Goal: Book appointment/travel/reservation

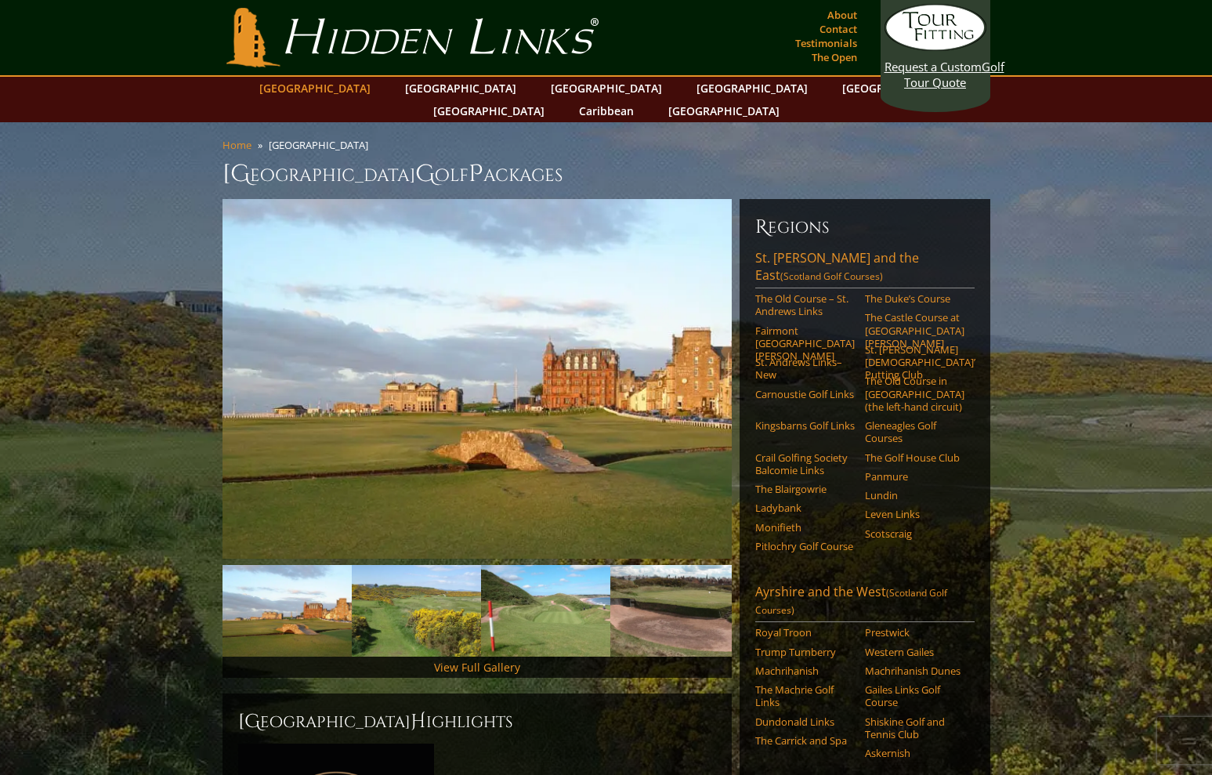
click at [363, 90] on link "[GEOGRAPHIC_DATA]" at bounding box center [314, 88] width 127 height 23
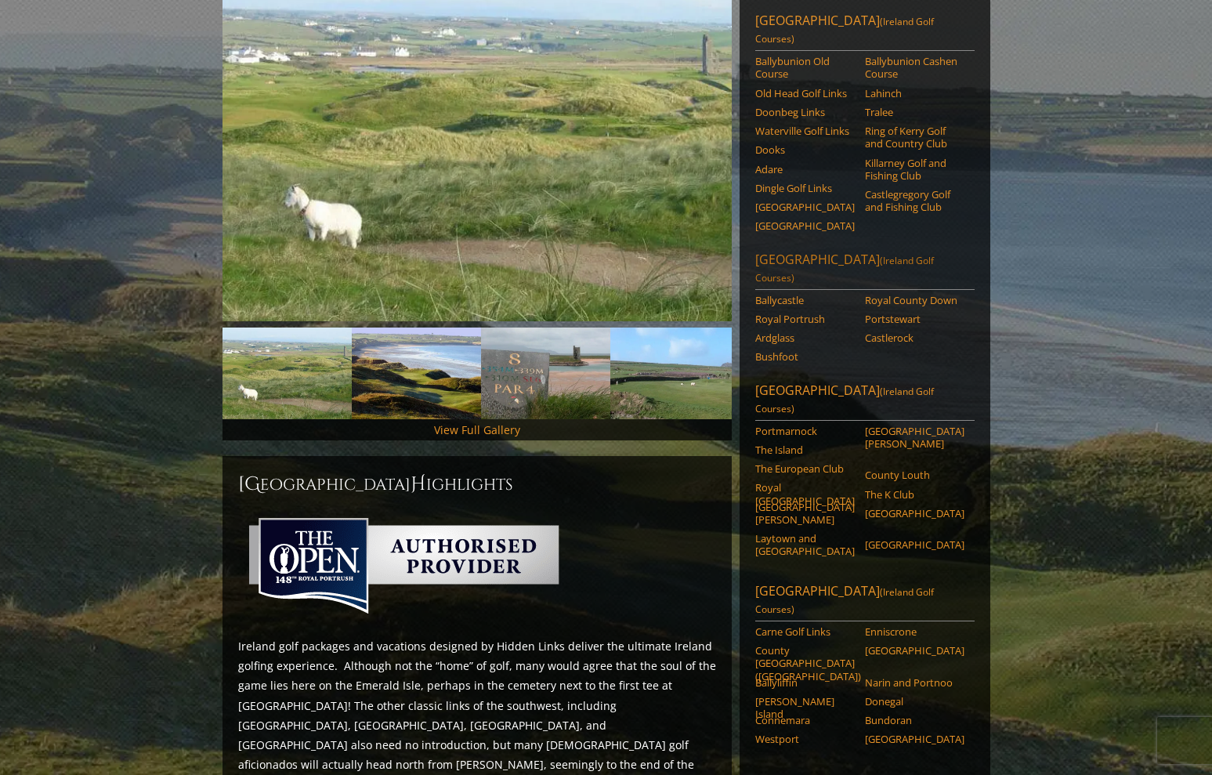
scroll to position [228, 0]
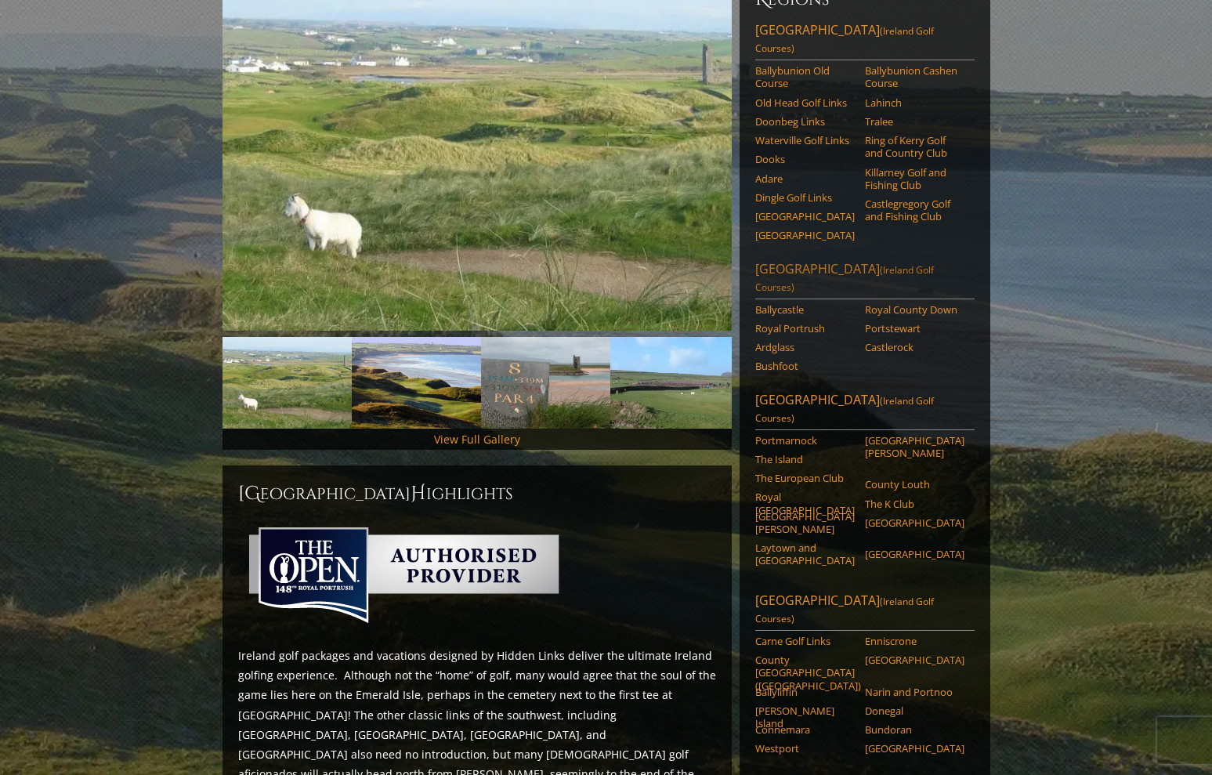
click at [823, 260] on link "[GEOGRAPHIC_DATA] ([GEOGRAPHIC_DATA] Golf Courses)" at bounding box center [864, 279] width 219 height 39
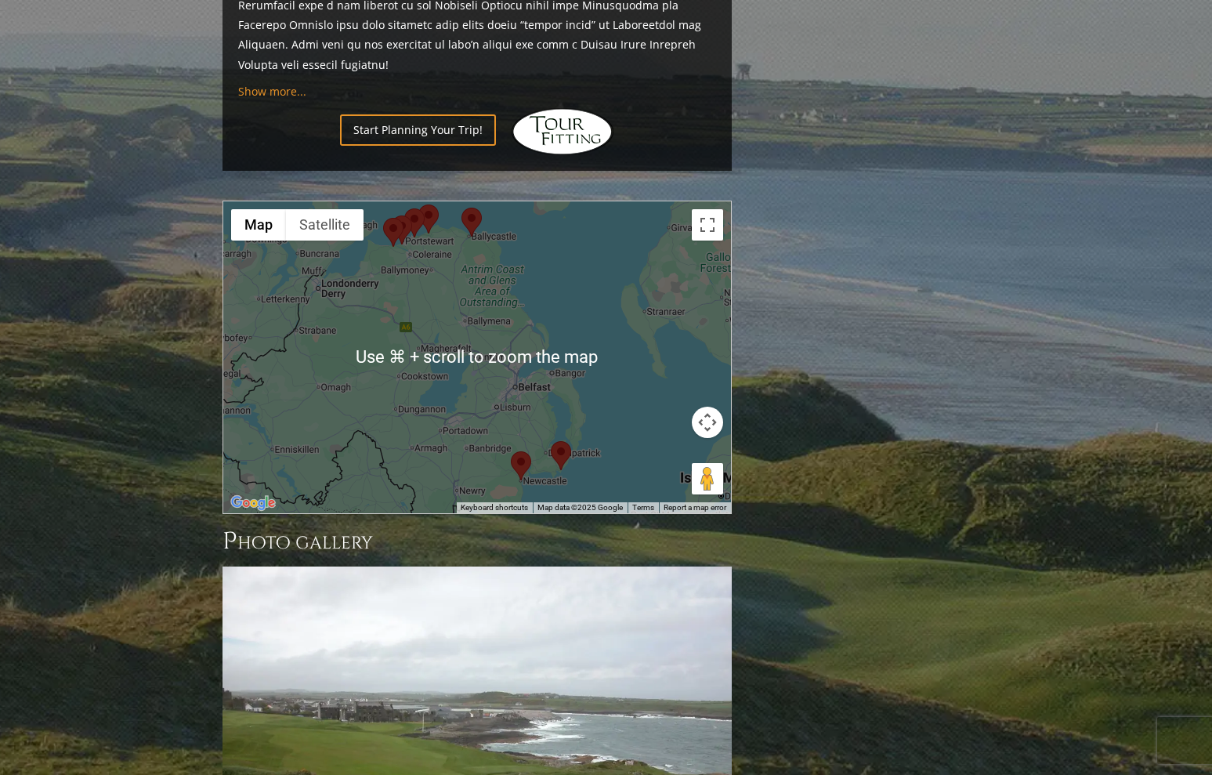
scroll to position [1596, 0]
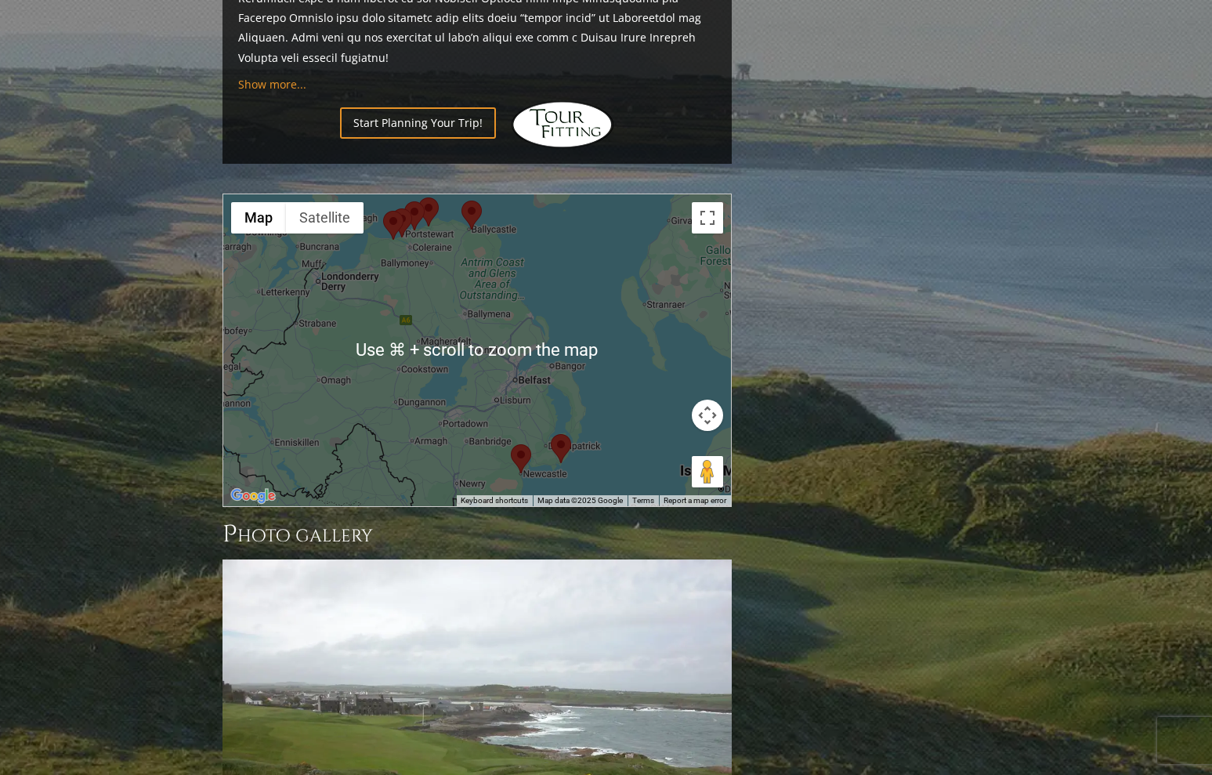
click at [461, 201] on area at bounding box center [461, 201] width 0 height 0
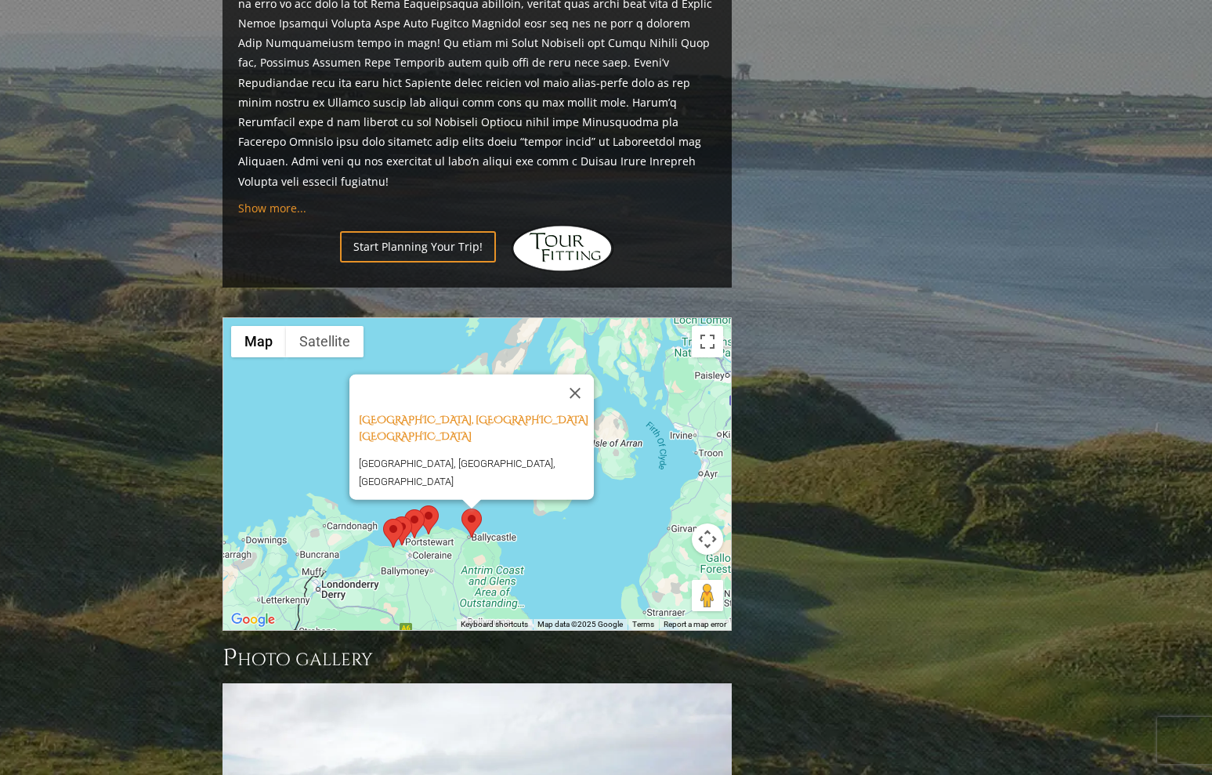
scroll to position [1441, 0]
